Goal: Ask a question

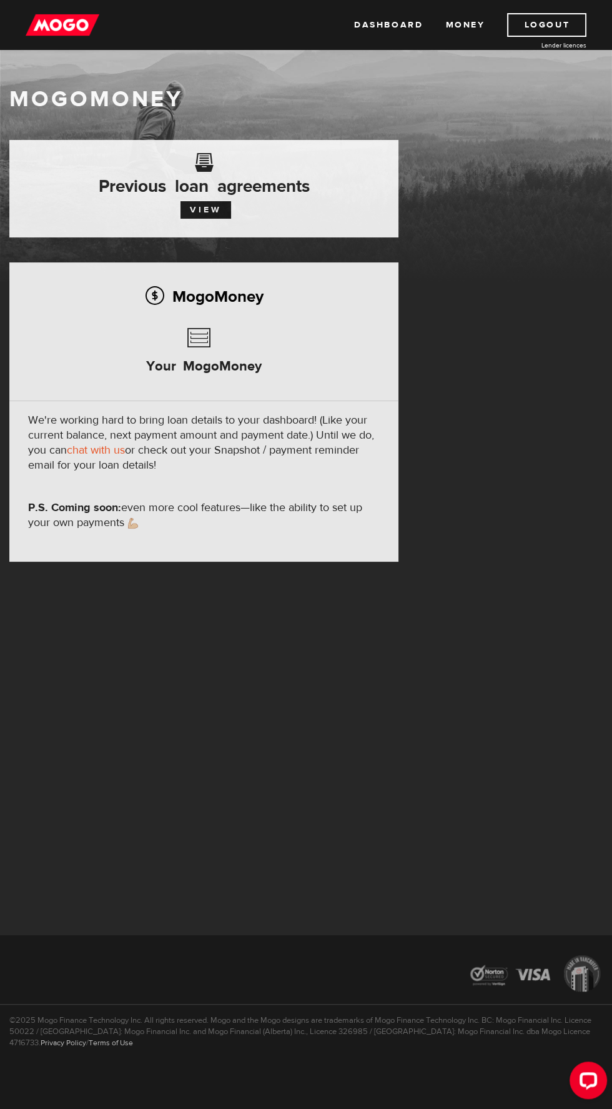
click at [592, 1067] on button "Open LiveChat chat widget" at bounding box center [588, 1079] width 37 height 37
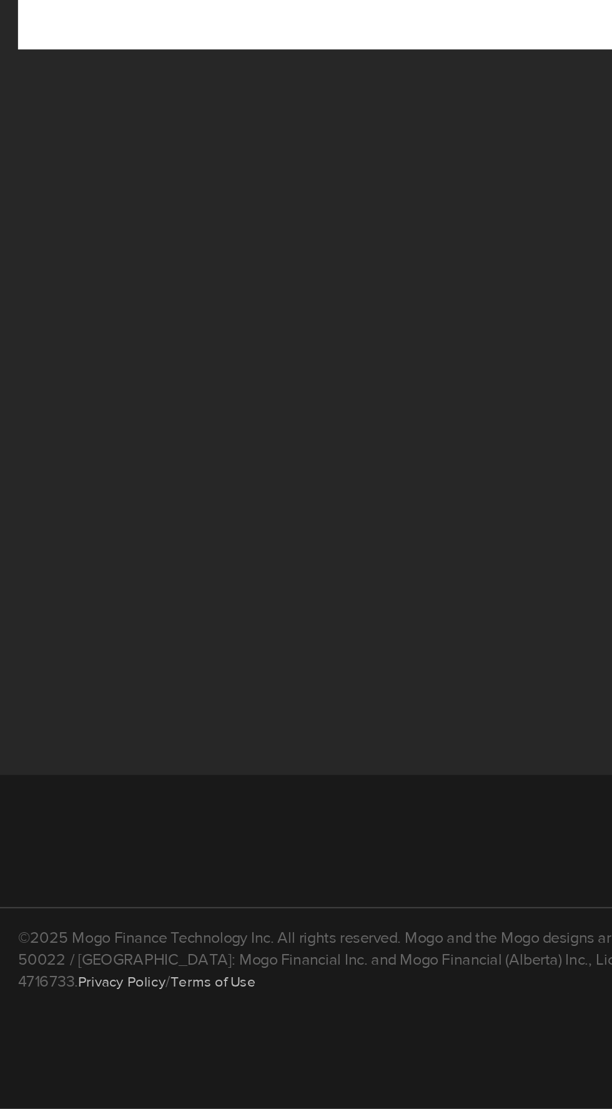
click at [153, 1084] on iframe at bounding box center [306, 554] width 612 height 1109
